Goal: Transaction & Acquisition: Obtain resource

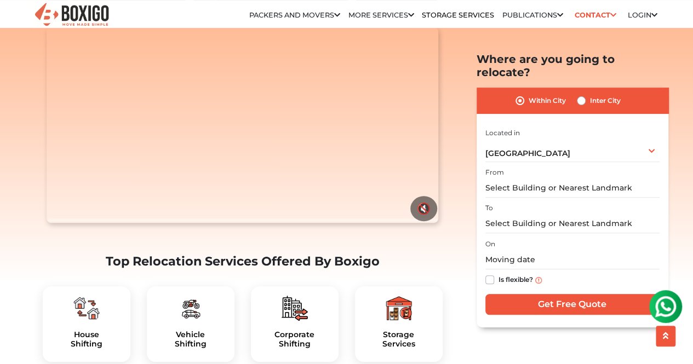
scroll to position [101, 0]
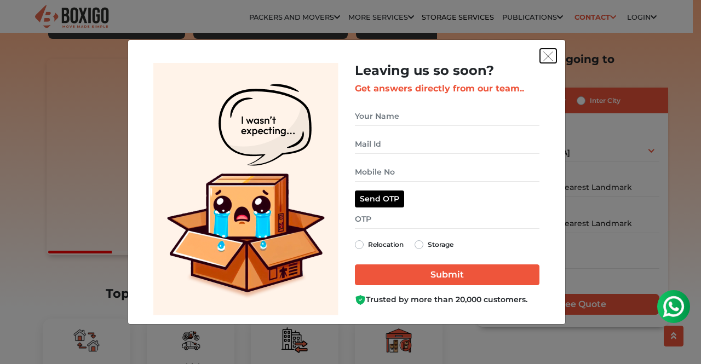
click at [548, 55] on img "get free quote dialog" at bounding box center [548, 56] width 10 height 10
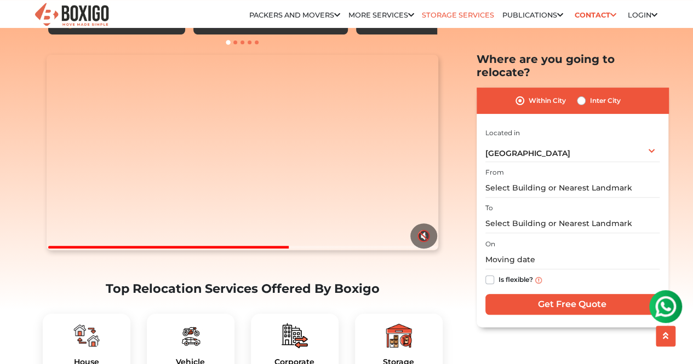
click at [456, 13] on link "Storage Services" at bounding box center [458, 15] width 72 height 8
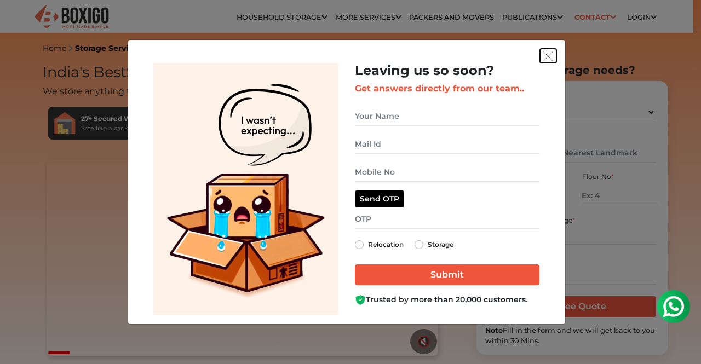
click at [548, 56] on img "get free quote dialog" at bounding box center [548, 56] width 10 height 10
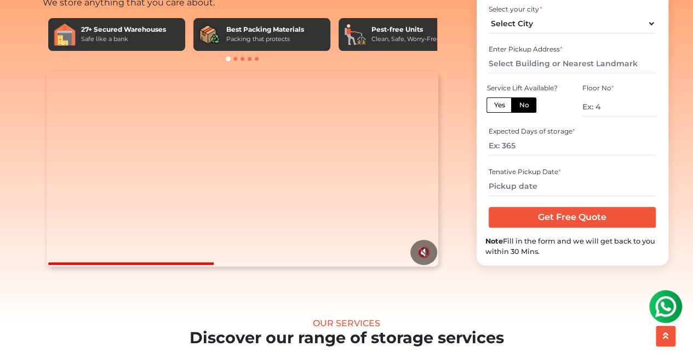
scroll to position [88, 0]
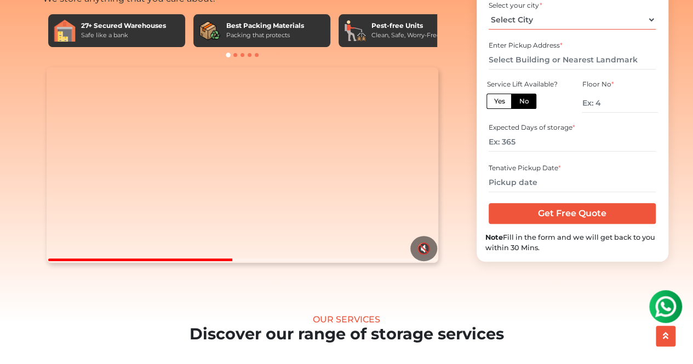
click at [577, 30] on select "Select City Bangalore Bengaluru Bhopal Bhubaneswar Chennai Coimbatore Cuttack D…" at bounding box center [572, 19] width 167 height 19
select select "[GEOGRAPHIC_DATA]"
click at [489, 30] on select "Select City Bangalore Bengaluru Bhopal Bhubaneswar Chennai Coimbatore Cuttack D…" at bounding box center [572, 19] width 167 height 19
click at [529, 70] on input "text" at bounding box center [572, 59] width 167 height 19
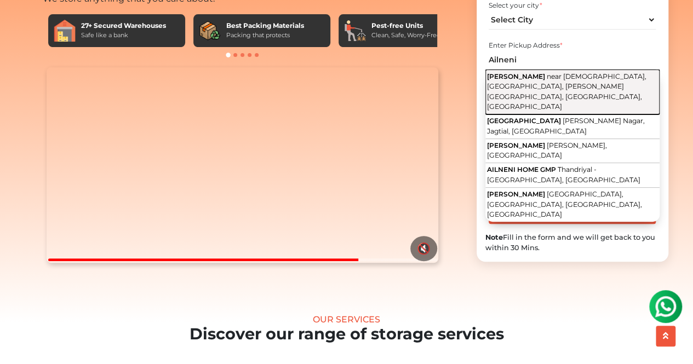
click at [527, 81] on span "Ailneni Nilayam" at bounding box center [516, 76] width 58 height 8
type input "Ailneni Nilayam, near Sai Baba Temple, Kondapur, Raghavendra Colony, Hyderabad,…"
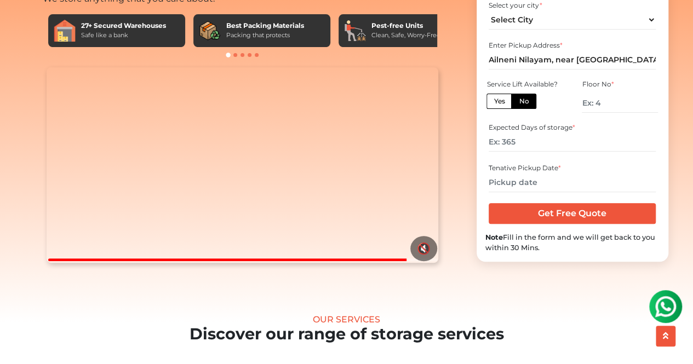
click at [501, 109] on label "Yes" at bounding box center [498, 101] width 25 height 15
click at [501, 104] on input "Yes" at bounding box center [497, 99] width 7 height 7
radio input "true"
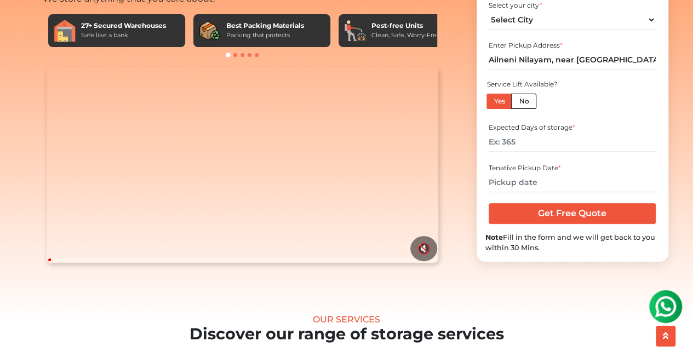
click at [527, 109] on label "No" at bounding box center [523, 101] width 25 height 15
click at [526, 104] on input "No" at bounding box center [522, 99] width 7 height 7
radio input "true"
click at [493, 109] on label "Yes" at bounding box center [498, 101] width 25 height 15
click at [494, 104] on input "Yes" at bounding box center [497, 99] width 7 height 7
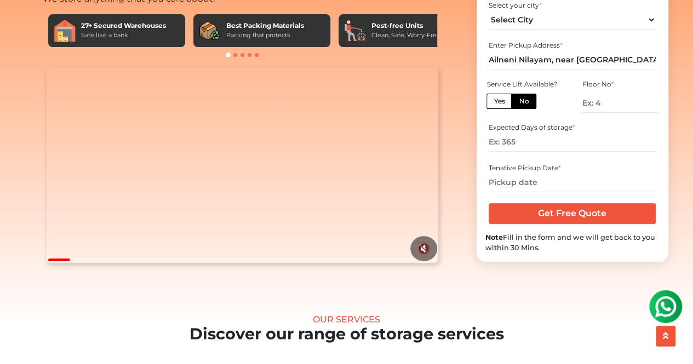
radio input "true"
click at [550, 152] on input "number" at bounding box center [572, 142] width 167 height 19
type input "90"
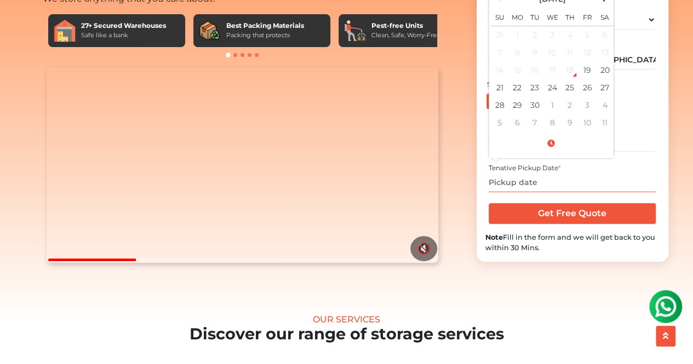
click at [528, 192] on input "text" at bounding box center [572, 182] width 167 height 19
click at [604, 96] on td "27" at bounding box center [605, 88] width 18 height 18
click at [504, 114] on td "28" at bounding box center [500, 105] width 18 height 18
type input "09/28/2025 12:00 AM"
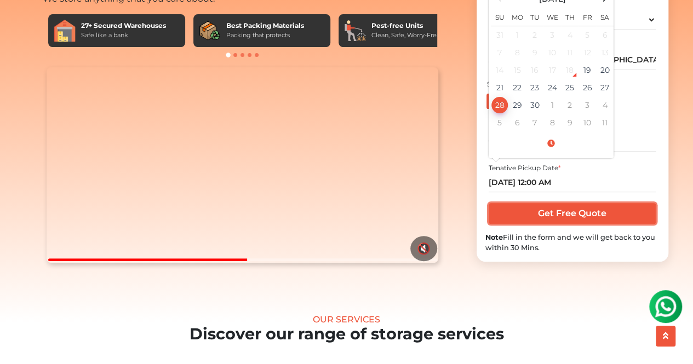
click at [576, 224] on input "Get Free Quote" at bounding box center [572, 213] width 167 height 21
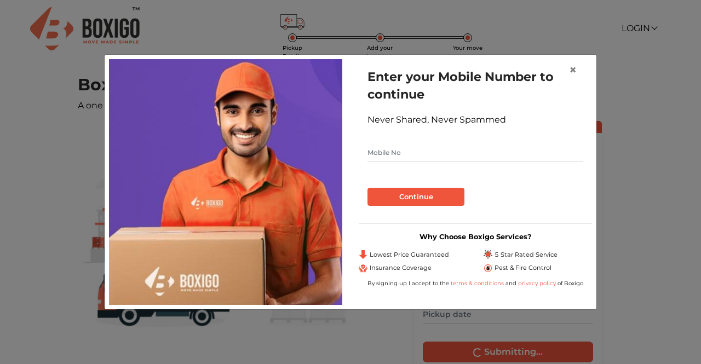
click at [383, 158] on input "text" at bounding box center [476, 153] width 216 height 18
type input "7397280581"
click at [409, 197] on button "Continue" at bounding box center [416, 197] width 97 height 19
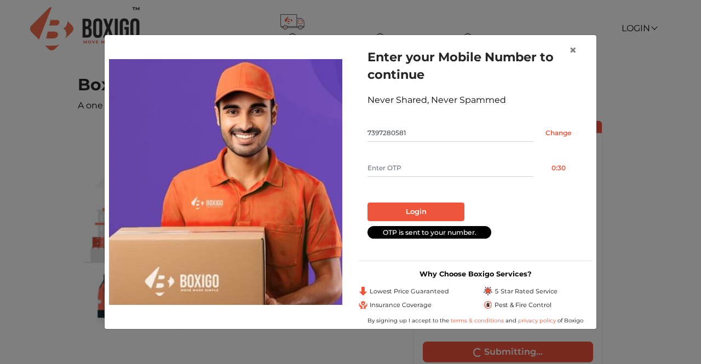
click at [412, 163] on input "text" at bounding box center [451, 168] width 166 height 18
type input "4025"
click at [408, 210] on button "Login" at bounding box center [416, 212] width 97 height 19
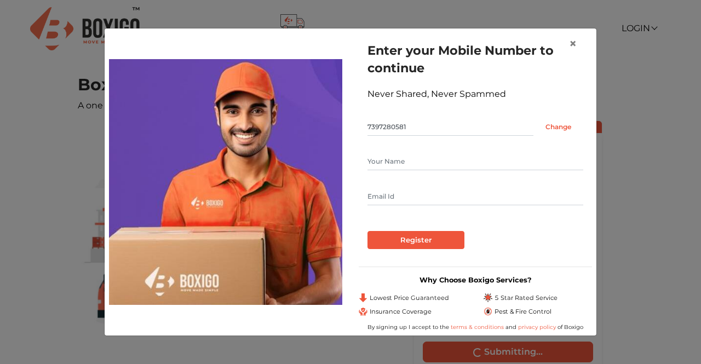
click at [408, 163] on input "text" at bounding box center [476, 162] width 216 height 18
type input "SOURABH KUMAR"
type input "iamsourabhkmr@gmail.com"
click at [424, 243] on input "Register" at bounding box center [416, 240] width 97 height 19
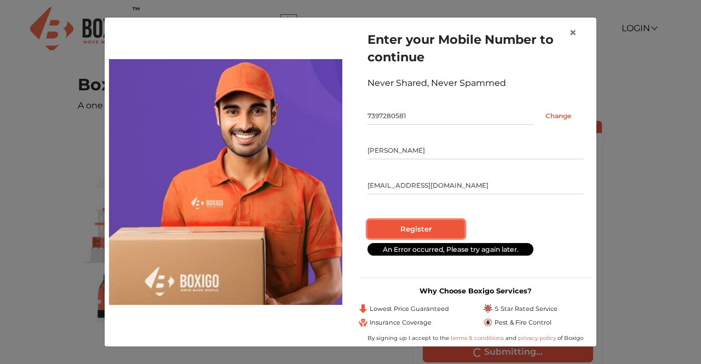
click at [421, 230] on input "Register" at bounding box center [416, 229] width 97 height 19
click at [486, 181] on input "iamsourabhkmr@gmail.com" at bounding box center [476, 186] width 216 height 18
click at [441, 146] on input "SOURABH KUMAR" at bounding box center [476, 151] width 216 height 18
click at [416, 231] on input "Register" at bounding box center [416, 229] width 97 height 19
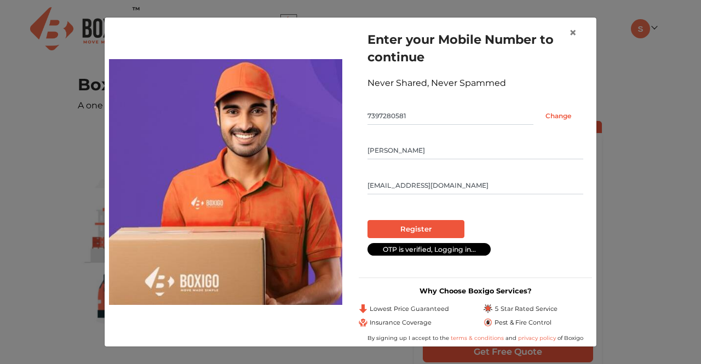
click at [531, 220] on div "Register" at bounding box center [476, 229] width 216 height 19
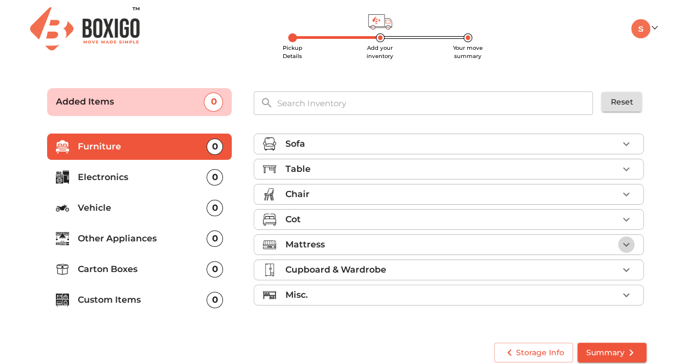
click at [628, 240] on icon "button" at bounding box center [626, 244] width 13 height 13
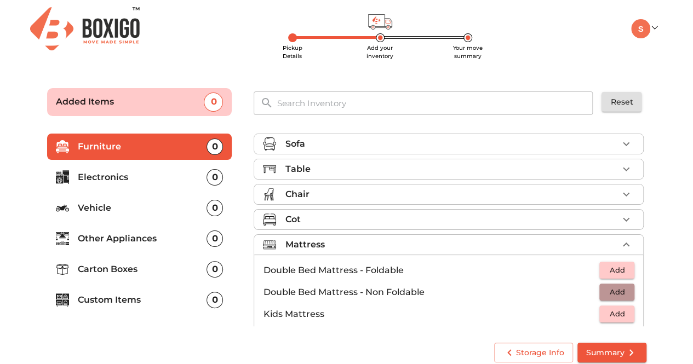
click at [624, 286] on button "Add" at bounding box center [616, 292] width 35 height 17
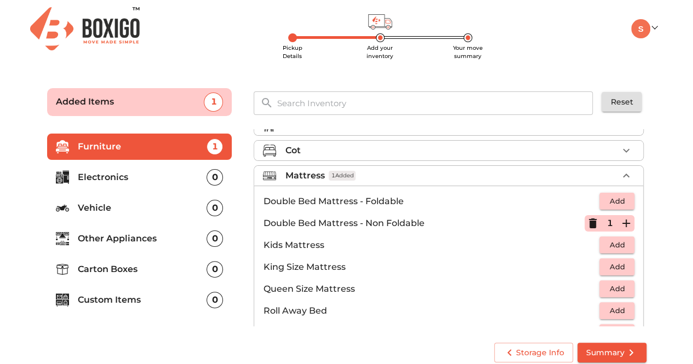
scroll to position [73, 0]
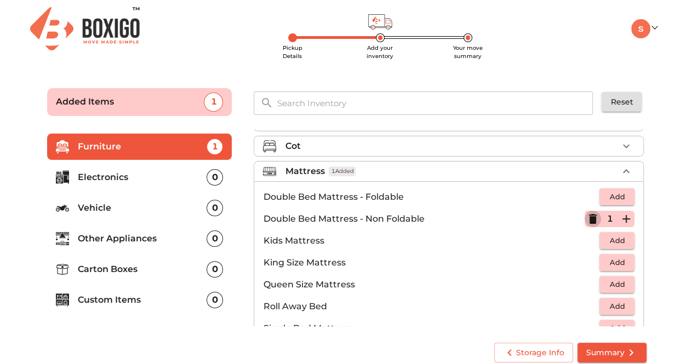
click at [589, 219] on icon "button" at bounding box center [593, 219] width 8 height 10
click at [615, 263] on span "Add" at bounding box center [617, 262] width 24 height 13
click at [611, 280] on span "Add" at bounding box center [617, 284] width 24 height 13
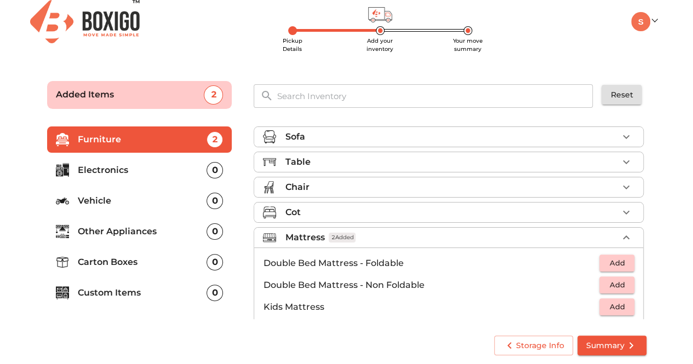
scroll to position [9, 0]
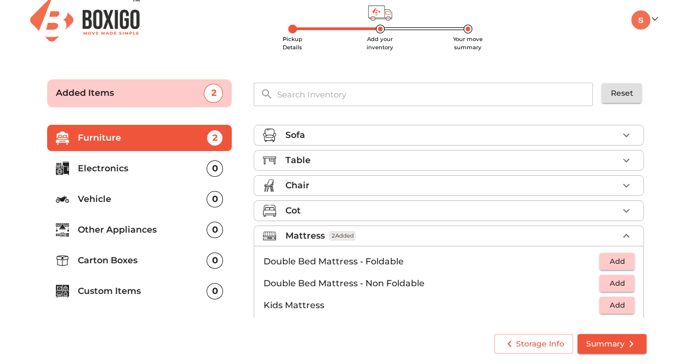
click at [620, 231] on icon "button" at bounding box center [626, 236] width 13 height 13
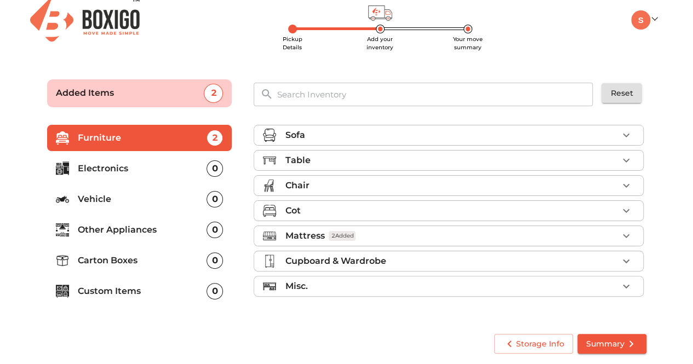
click at [635, 210] on li "Cot" at bounding box center [448, 211] width 389 height 20
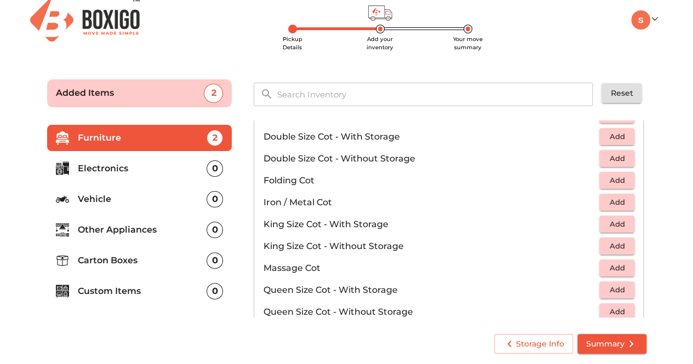
scroll to position [220, 0]
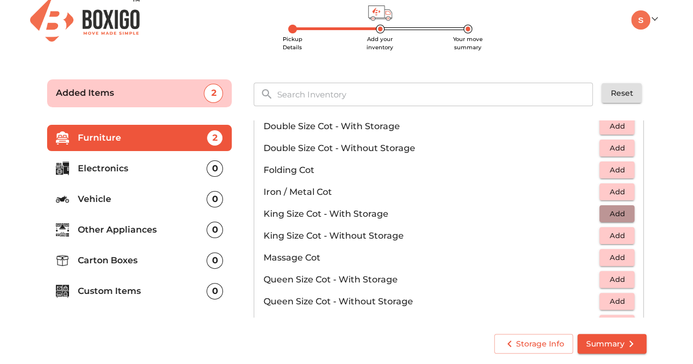
click at [610, 213] on span "Add" at bounding box center [617, 214] width 24 height 13
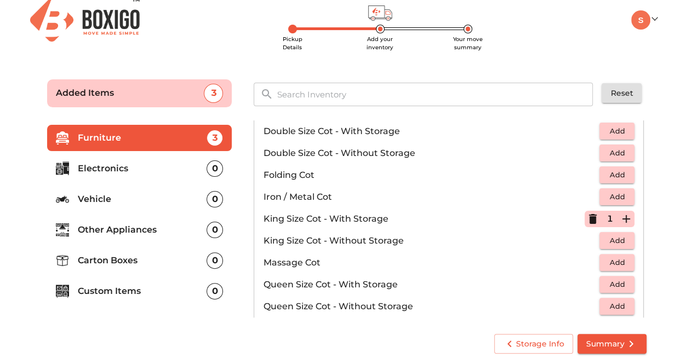
scroll to position [218, 0]
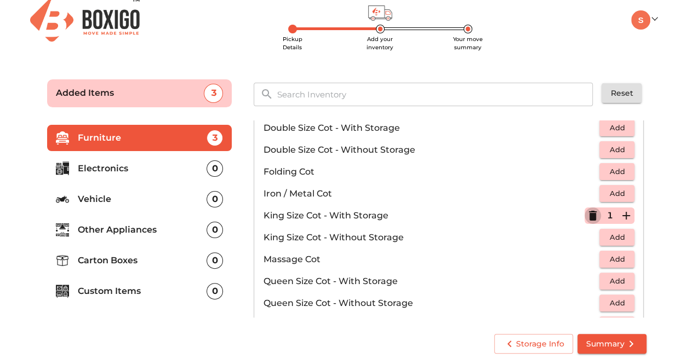
click at [592, 213] on icon "button" at bounding box center [592, 215] width 13 height 13
click at [612, 231] on span "Add" at bounding box center [617, 237] width 24 height 13
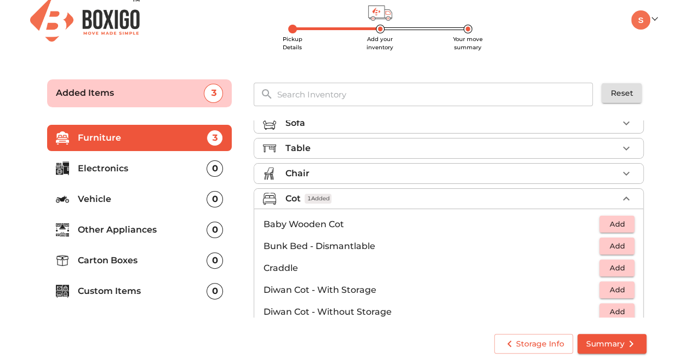
scroll to position [0, 0]
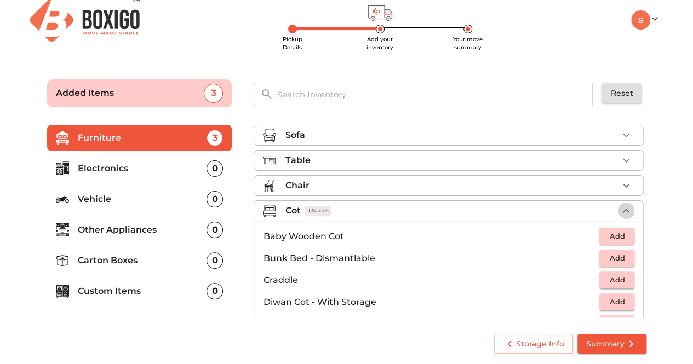
click at [623, 206] on icon "button" at bounding box center [626, 210] width 13 height 13
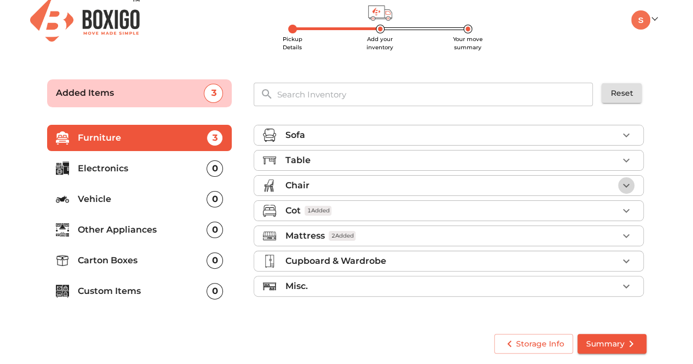
click at [628, 186] on icon "button" at bounding box center [626, 185] width 13 height 13
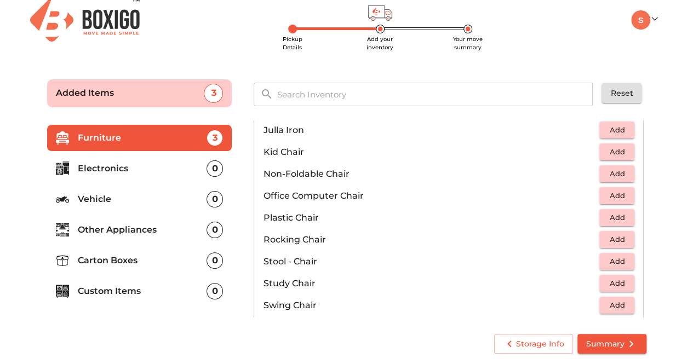
scroll to position [317, 0]
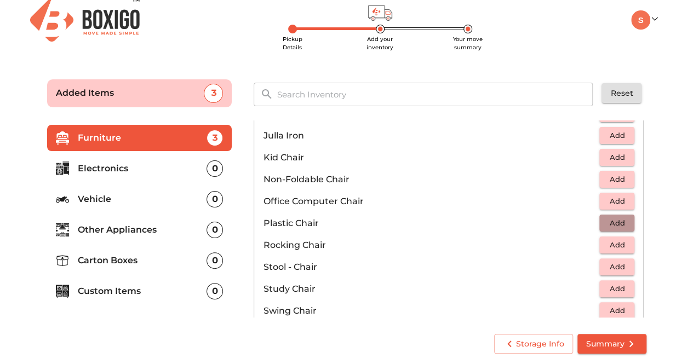
click at [621, 223] on span "Add" at bounding box center [617, 223] width 24 height 13
click at [617, 198] on span "Add" at bounding box center [617, 201] width 24 height 13
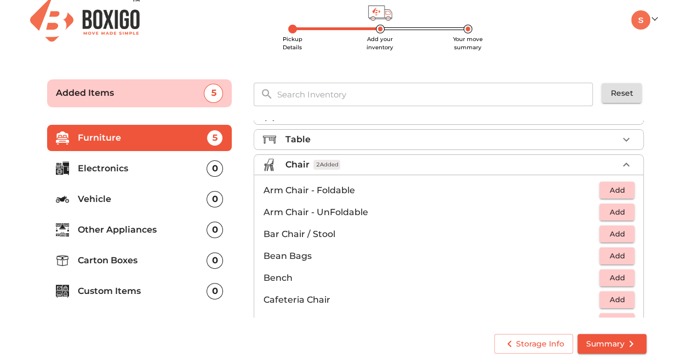
scroll to position [0, 0]
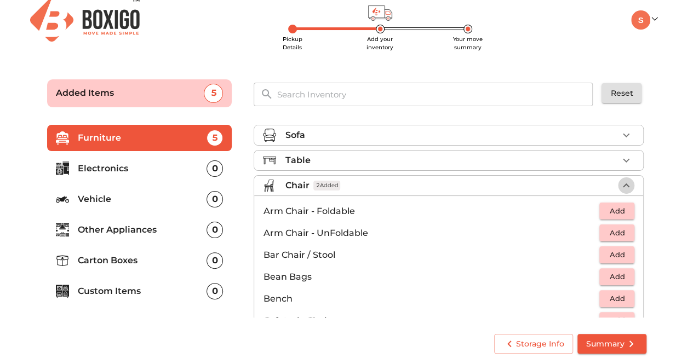
click at [622, 188] on icon "button" at bounding box center [626, 185] width 13 height 13
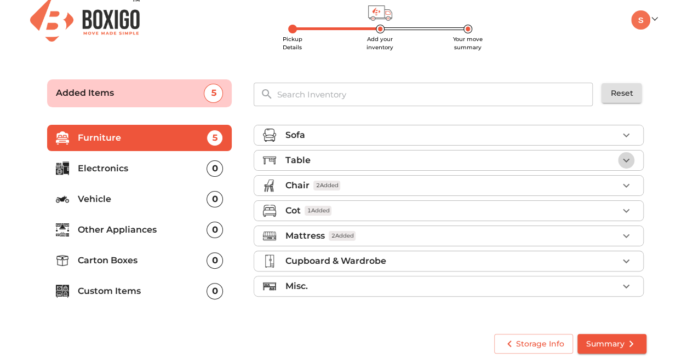
click at [626, 159] on icon "button" at bounding box center [626, 160] width 13 height 13
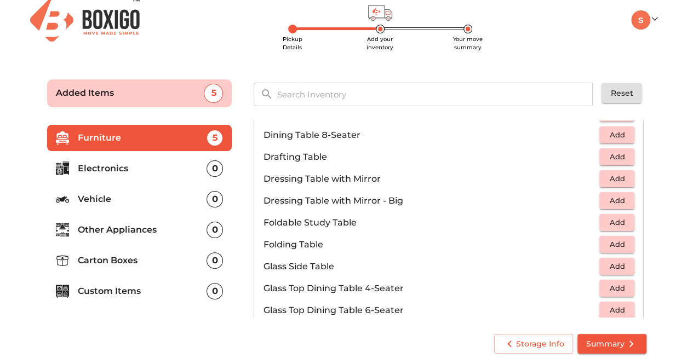
scroll to position [274, 0]
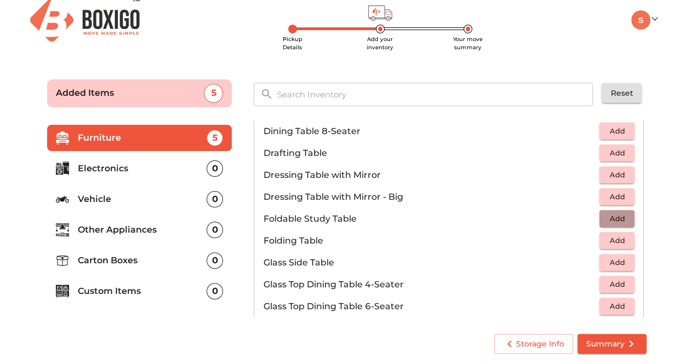
click at [620, 215] on span "Add" at bounding box center [617, 219] width 24 height 13
click at [620, 215] on icon "button" at bounding box center [626, 219] width 13 height 13
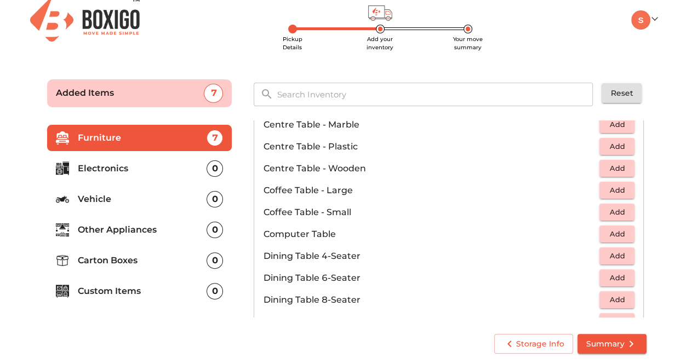
scroll to position [0, 0]
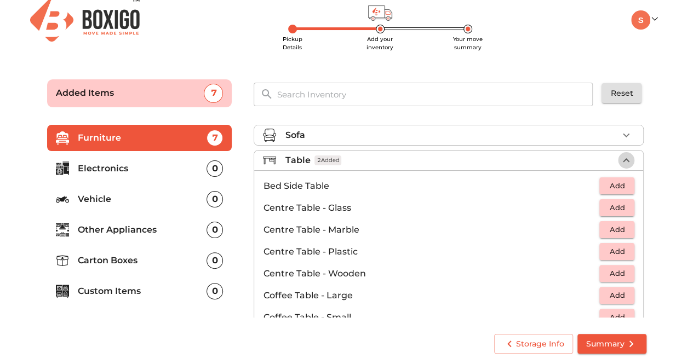
click at [620, 161] on icon "button" at bounding box center [626, 160] width 13 height 13
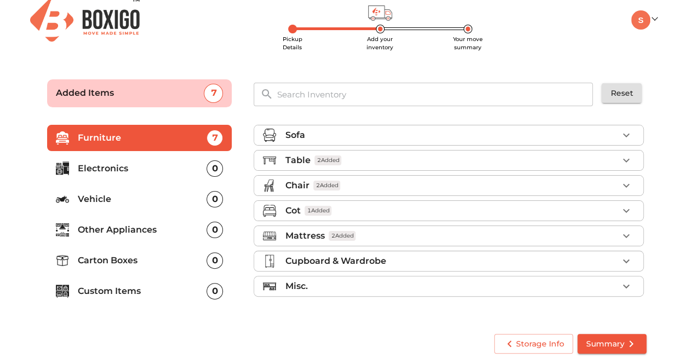
click at [137, 166] on p "Electronics" at bounding box center [142, 168] width 129 height 13
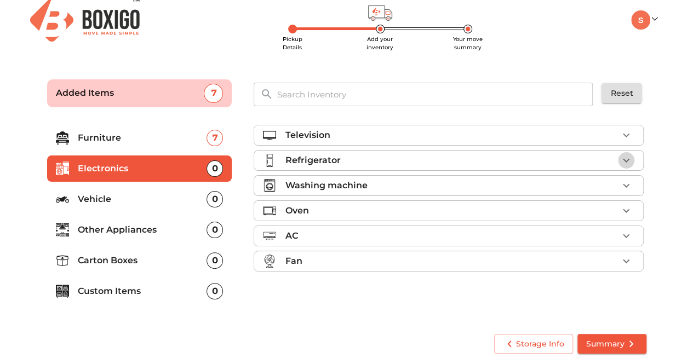
click at [629, 162] on icon "button" at bounding box center [626, 160] width 13 height 13
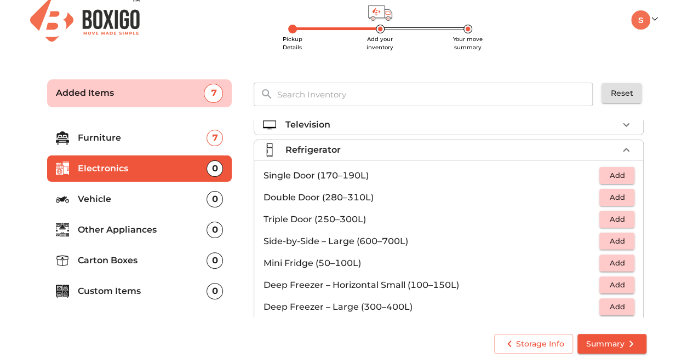
scroll to position [5, 0]
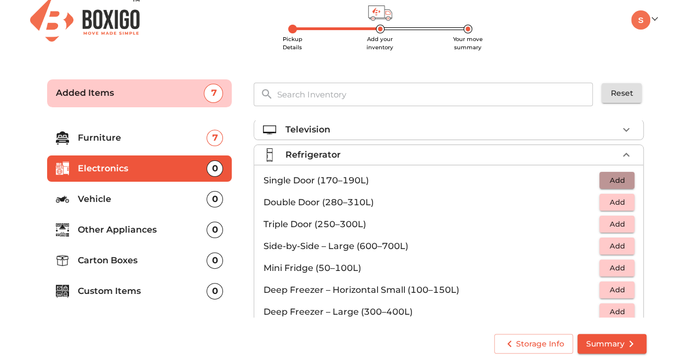
click at [615, 178] on span "Add" at bounding box center [617, 180] width 24 height 13
click at [620, 150] on icon "button" at bounding box center [626, 154] width 13 height 13
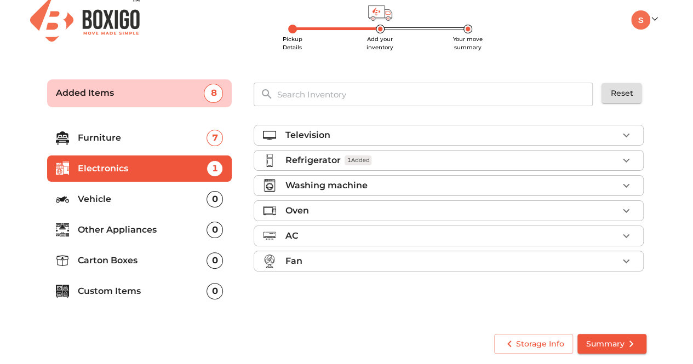
scroll to position [0, 0]
click at [620, 185] on button "button" at bounding box center [626, 185] width 16 height 16
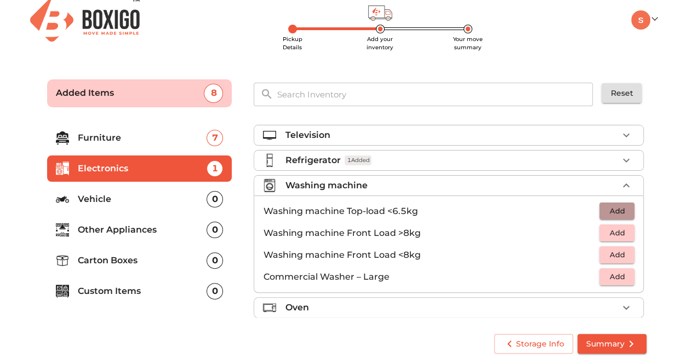
click at [620, 210] on span "Add" at bounding box center [617, 211] width 24 height 13
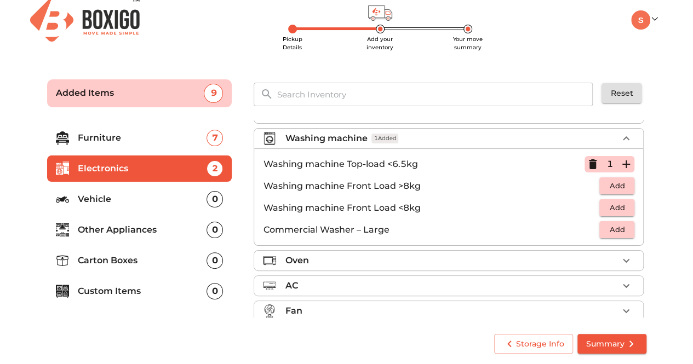
scroll to position [57, 0]
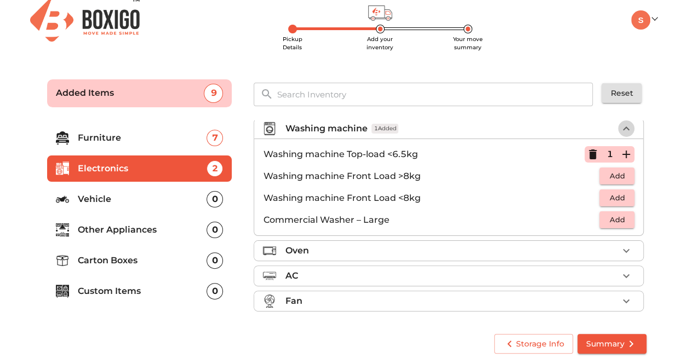
click at [623, 127] on icon "button" at bounding box center [626, 129] width 7 height 4
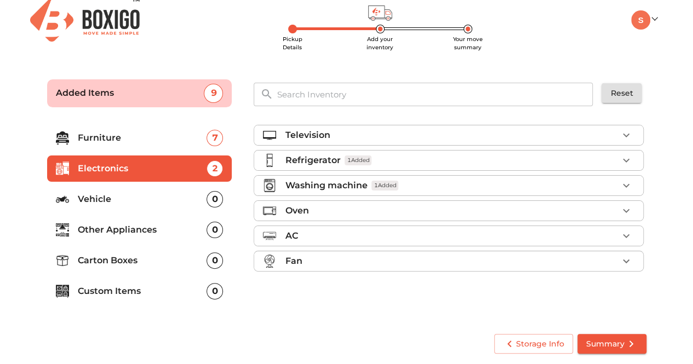
click at [622, 237] on icon "button" at bounding box center [626, 236] width 13 height 13
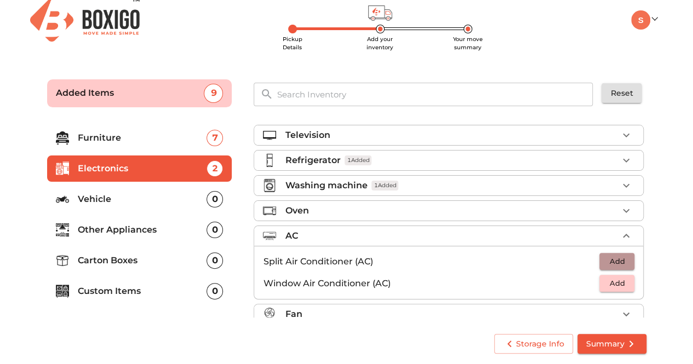
click at [619, 256] on span "Add" at bounding box center [617, 261] width 24 height 13
click at [623, 234] on icon "button" at bounding box center [626, 236] width 7 height 4
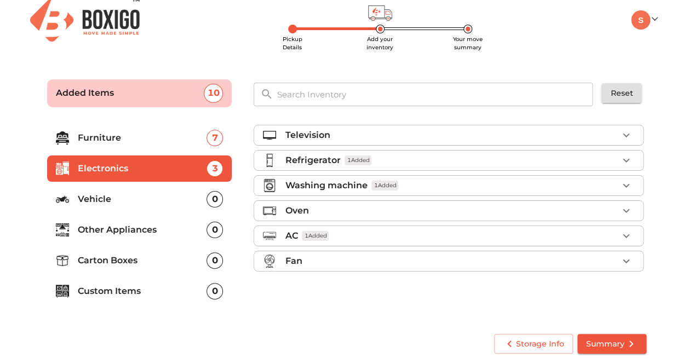
click at [138, 200] on p "Vehicle" at bounding box center [142, 199] width 129 height 13
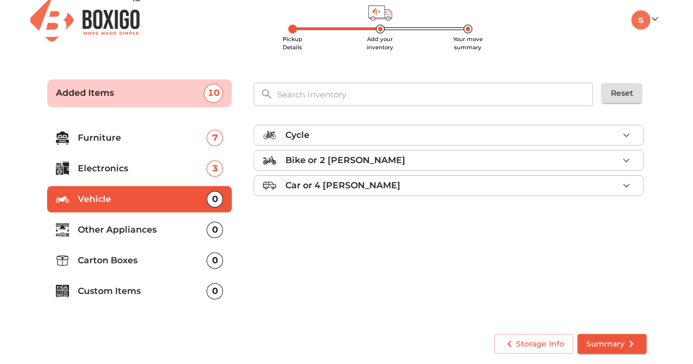
click at [153, 225] on p "Other Appliances" at bounding box center [142, 229] width 129 height 13
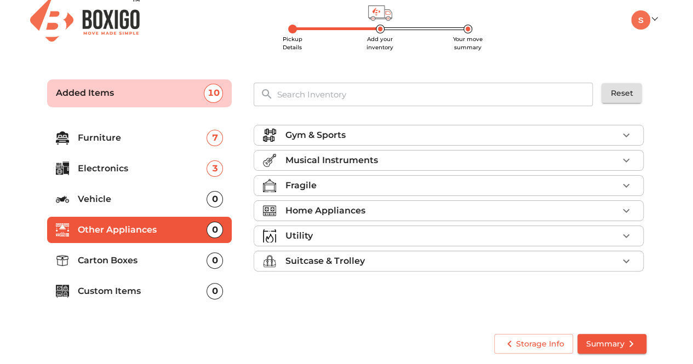
click at [138, 261] on p "Carton Boxes" at bounding box center [142, 260] width 129 height 13
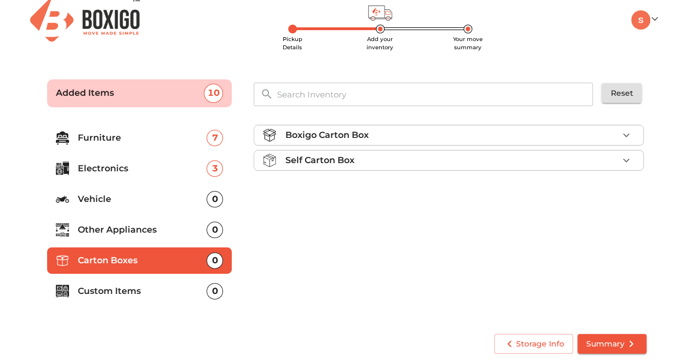
click at [633, 130] on li "Boxigo Carton Box" at bounding box center [448, 135] width 389 height 20
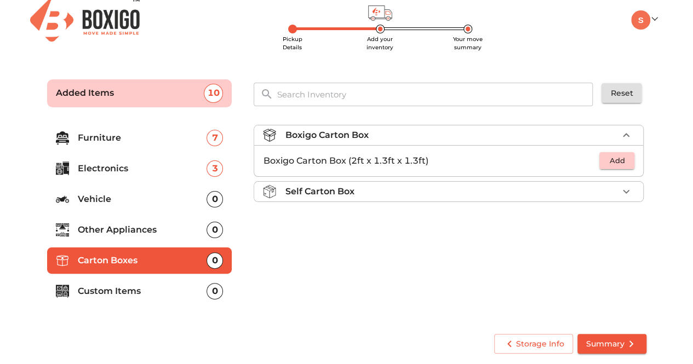
click at [615, 159] on span "Add" at bounding box center [617, 160] width 24 height 13
click at [627, 156] on icon "button" at bounding box center [626, 160] width 13 height 13
click at [627, 157] on icon "button" at bounding box center [626, 161] width 8 height 8
click at [626, 157] on icon "button" at bounding box center [626, 161] width 8 height 8
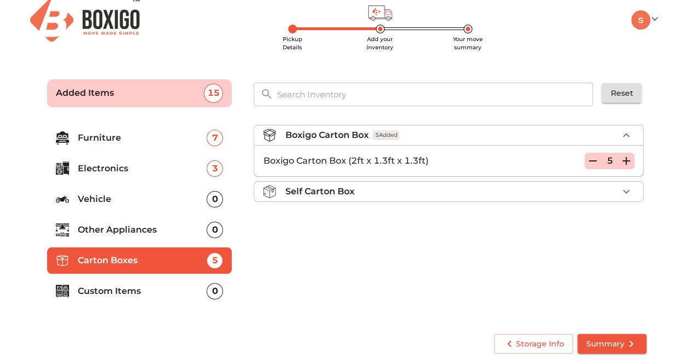
click at [624, 156] on icon "button" at bounding box center [626, 160] width 13 height 13
click at [624, 157] on icon "button" at bounding box center [626, 160] width 13 height 13
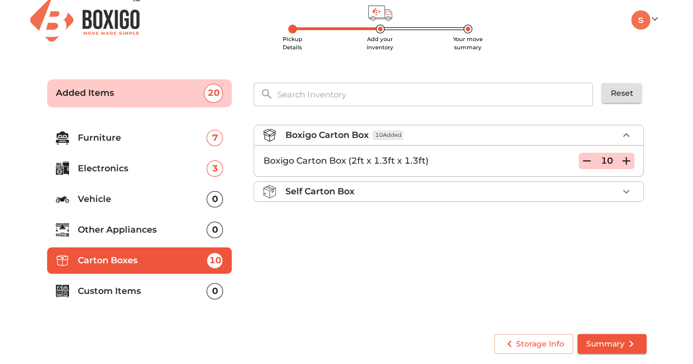
click at [146, 293] on p "Custom Items" at bounding box center [142, 291] width 129 height 13
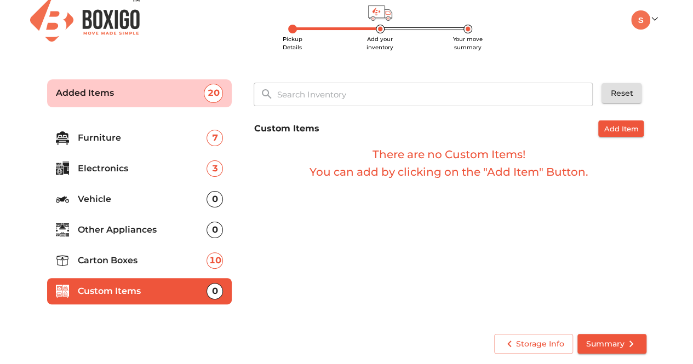
click at [604, 345] on span "Summary" at bounding box center [611, 344] width 51 height 14
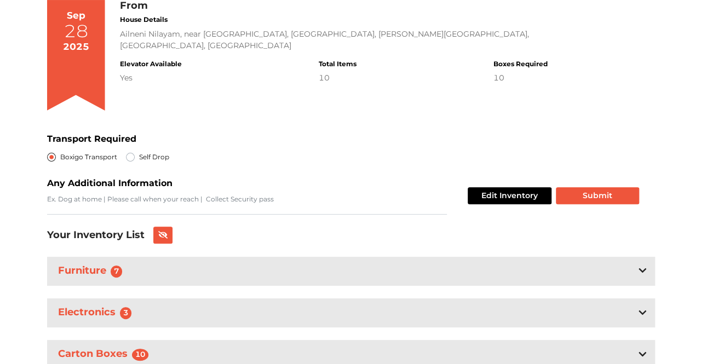
scroll to position [144, 0]
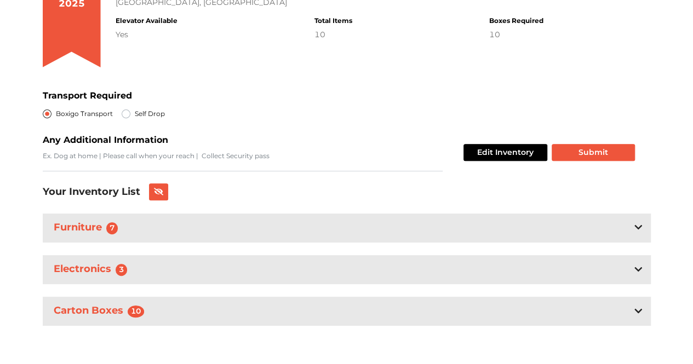
click at [640, 227] on icon at bounding box center [638, 227] width 8 height 9
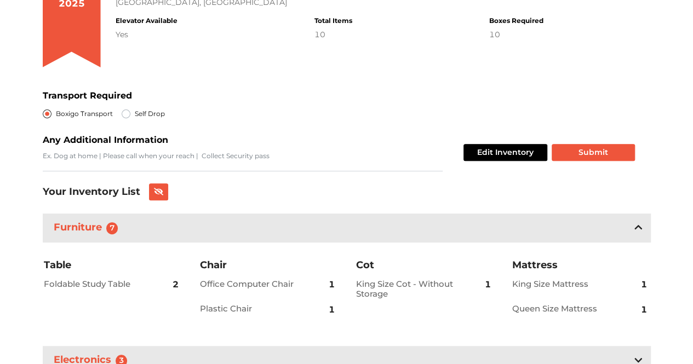
click at [640, 227] on icon at bounding box center [638, 227] width 8 height 4
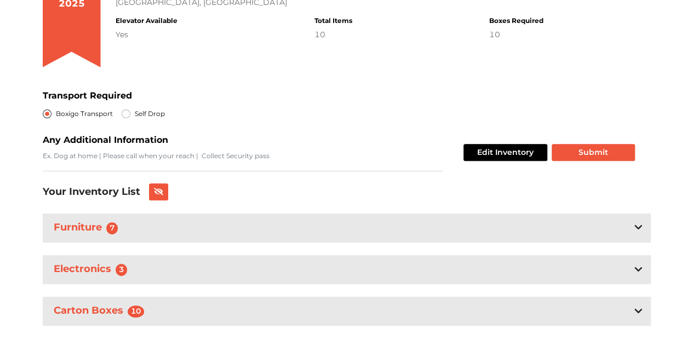
click at [635, 263] on div at bounding box center [638, 269] width 8 height 13
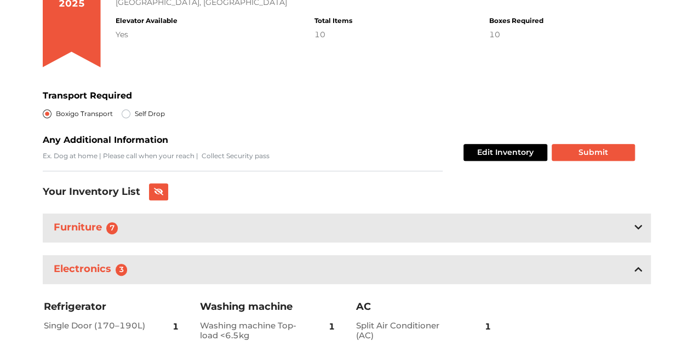
click at [635, 263] on div at bounding box center [638, 269] width 8 height 13
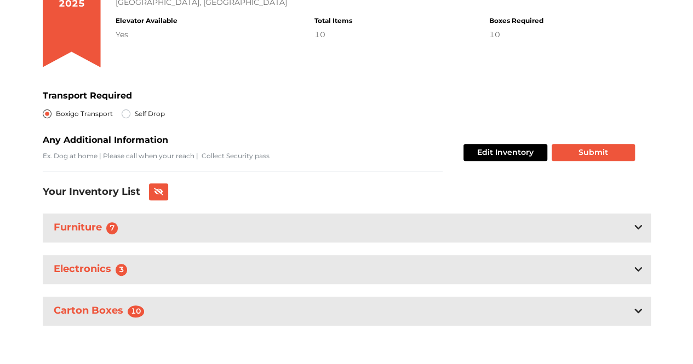
click at [636, 311] on icon at bounding box center [638, 310] width 8 height 4
click at [589, 154] on button "Submit" at bounding box center [593, 152] width 83 height 17
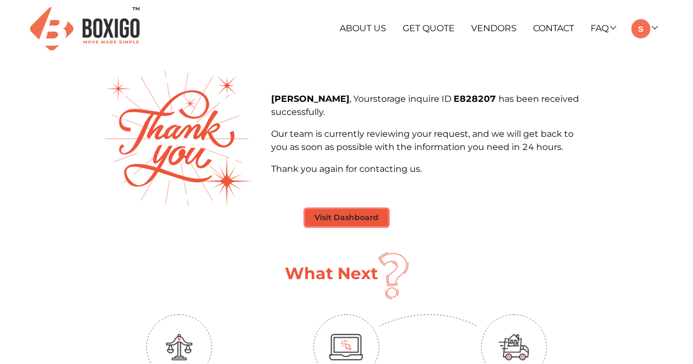
click at [339, 218] on button "Visit Dashboard" at bounding box center [346, 217] width 83 height 17
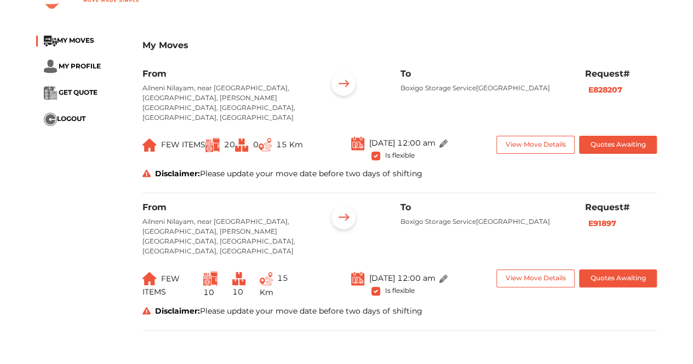
scroll to position [30, 0]
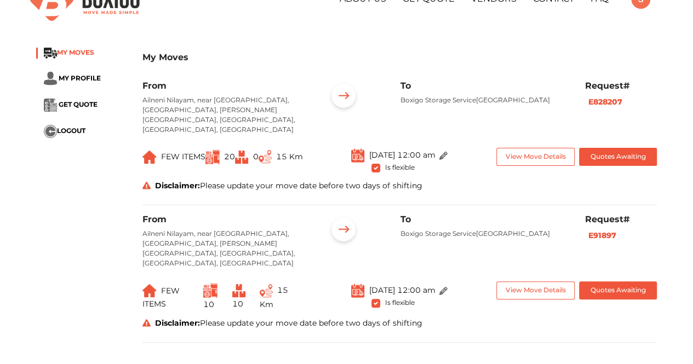
click at [82, 55] on span "MY MOVES" at bounding box center [75, 53] width 37 height 8
click at [84, 81] on span "MY PROFILE" at bounding box center [80, 78] width 42 height 8
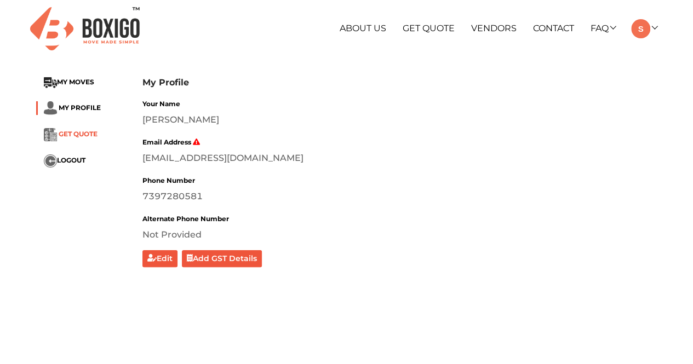
click at [74, 136] on span "GET QUOTE" at bounding box center [78, 134] width 39 height 8
click at [91, 82] on span "MY MOVES" at bounding box center [75, 82] width 37 height 8
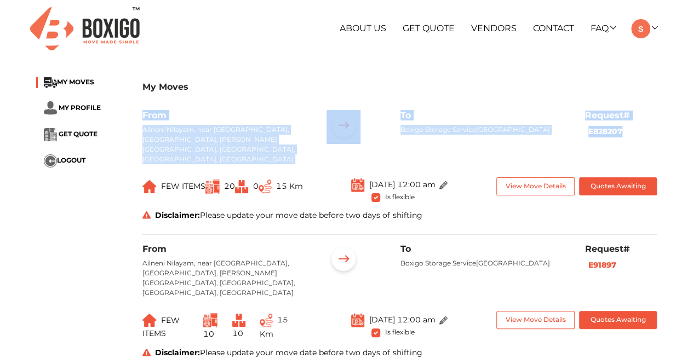
drag, startPoint x: 690, startPoint y: 62, endPoint x: 701, endPoint y: 141, distance: 79.6
click at [693, 141] on html "+91 88844 48117 RELOCATION STORAGE SPACE About Us Get Quote Vendors Contact FAQ…" at bounding box center [346, 182] width 693 height 364
